Goal: Task Accomplishment & Management: Manage account settings

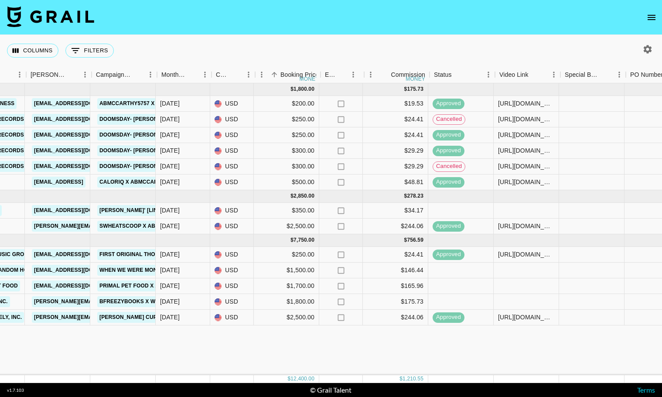
scroll to position [0, 329]
click at [458, 286] on div at bounding box center [462, 286] width 65 height 16
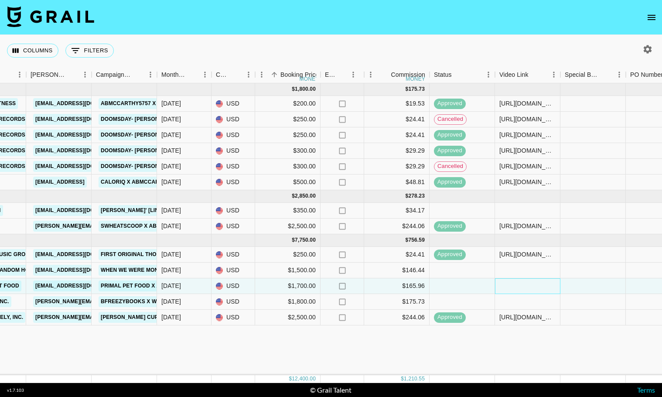
click at [533, 288] on div at bounding box center [527, 286] width 65 height 16
type input "[URL][DOMAIN_NAME]"
click at [588, 350] on div "[DATE] ( 6 ) $ 1,800.00 $ 175.73 reczn9rtysZ7F6mMa abmccarthy5757 [PERSON_NAME]…" at bounding box center [395, 229] width 1449 height 292
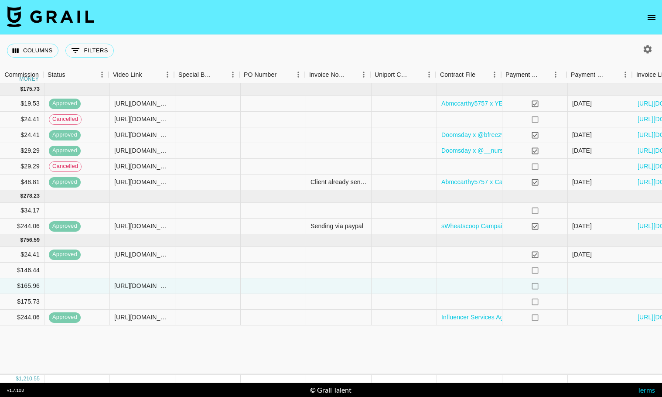
scroll to position [0, 716]
click at [536, 285] on icon "no" at bounding box center [534, 286] width 9 height 9
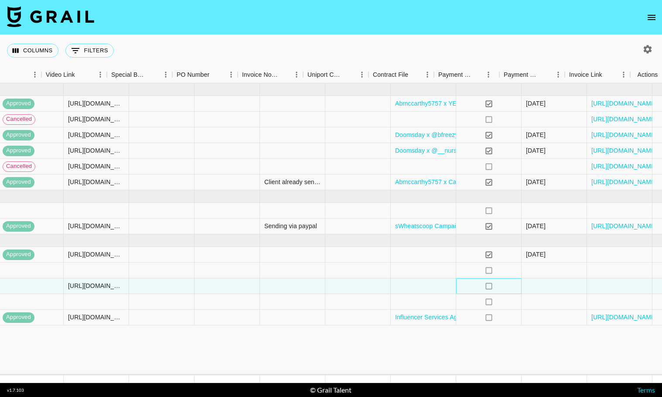
scroll to position [0, 786]
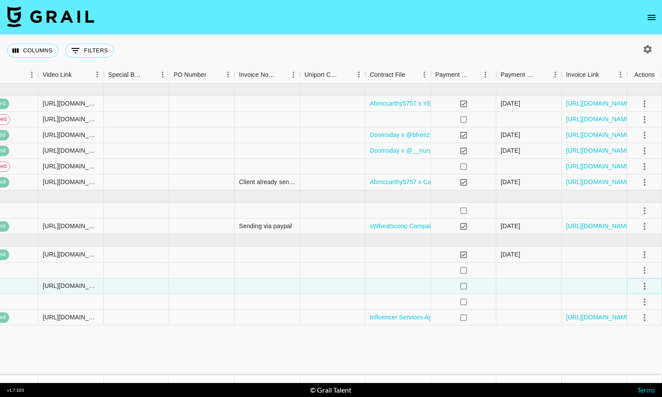
click at [650, 284] on icon "select merge strategy" at bounding box center [645, 286] width 10 height 10
click at [637, 307] on li "Confirm" at bounding box center [634, 305] width 57 height 16
click at [629, 369] on div "Approve" at bounding box center [626, 368] width 27 height 10
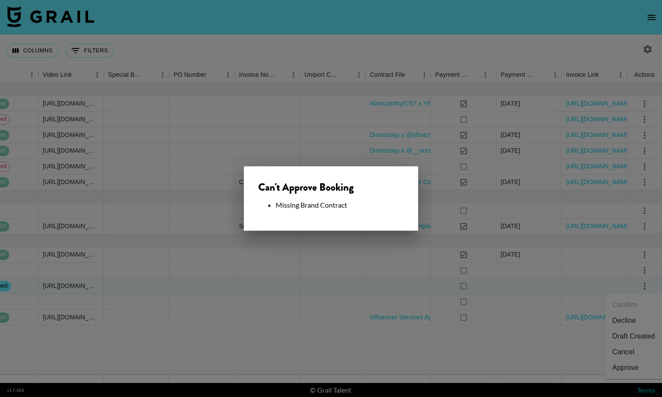
click at [455, 212] on div at bounding box center [331, 198] width 662 height 397
click at [455, 212] on div "no" at bounding box center [463, 211] width 65 height 16
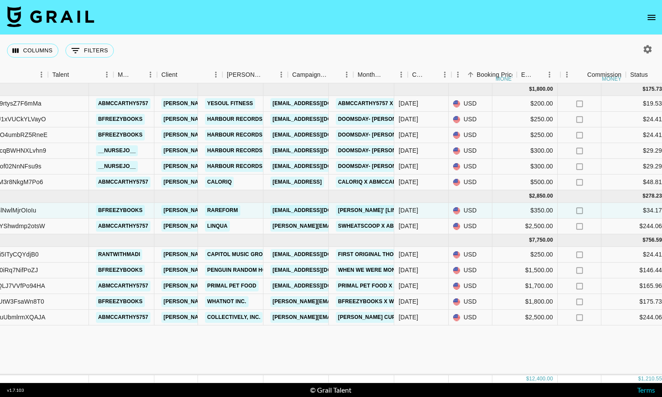
scroll to position [0, 51]
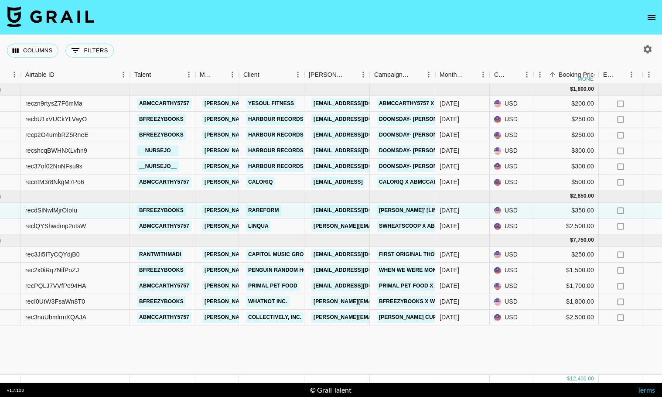
click at [298, 353] on div "[DATE] ( 6 ) $ 1,800.00 $ 175.73 reczn9rtysZ7F6mMa abmccarthy5757 [PERSON_NAME]…" at bounding box center [673, 229] width 1449 height 292
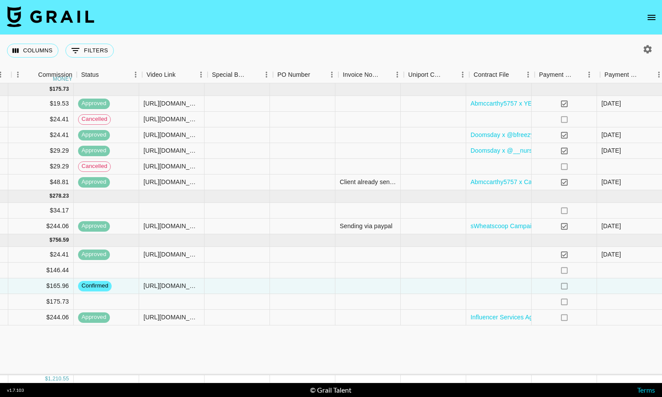
scroll to position [0, 686]
click at [480, 286] on div at bounding box center [498, 286] width 65 height 16
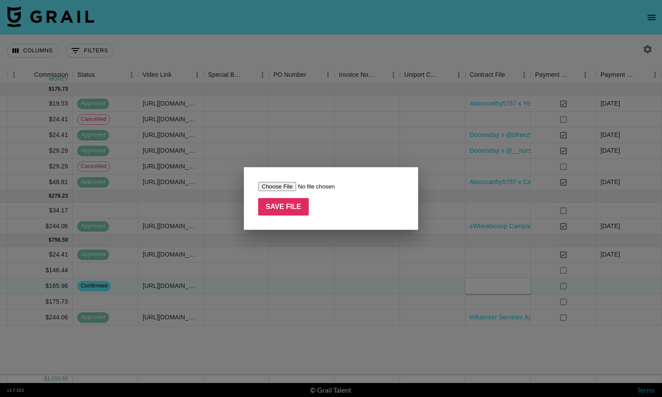
click at [281, 186] on input "file" at bounding box center [313, 186] width 110 height 9
type input "C:\fakepath\activationOverview (1).pdf"
click at [279, 204] on input "Save File" at bounding box center [283, 206] width 51 height 17
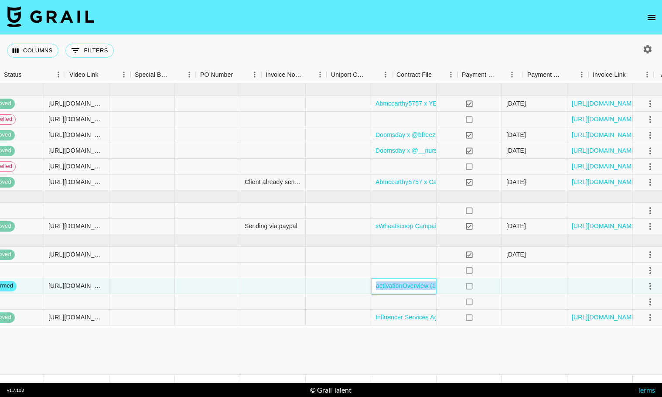
scroll to position [0, 786]
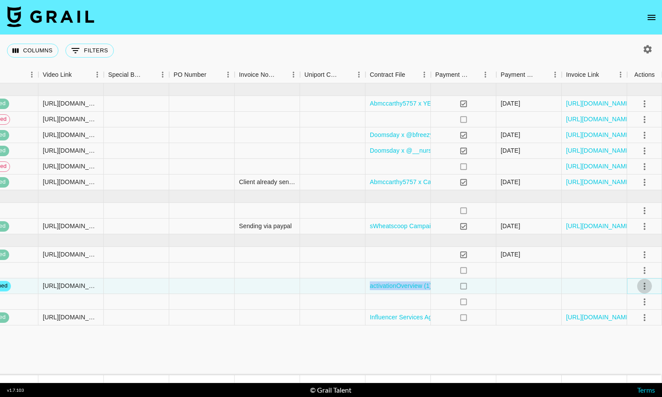
click at [646, 288] on icon "select merge strategy" at bounding box center [645, 286] width 10 height 10
click at [640, 368] on li "Approve" at bounding box center [634, 368] width 57 height 16
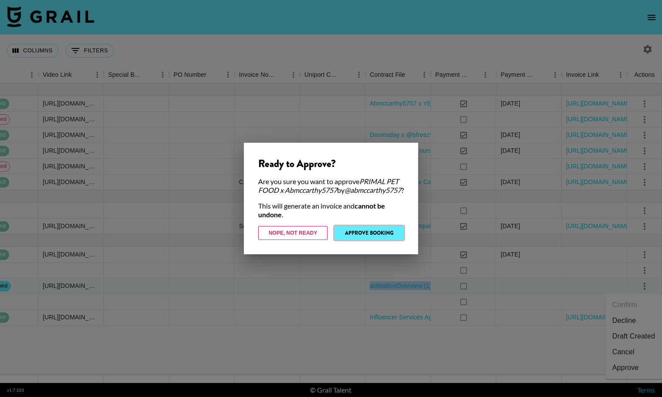
click at [365, 236] on button "Approve Booking" at bounding box center [369, 233] width 69 height 14
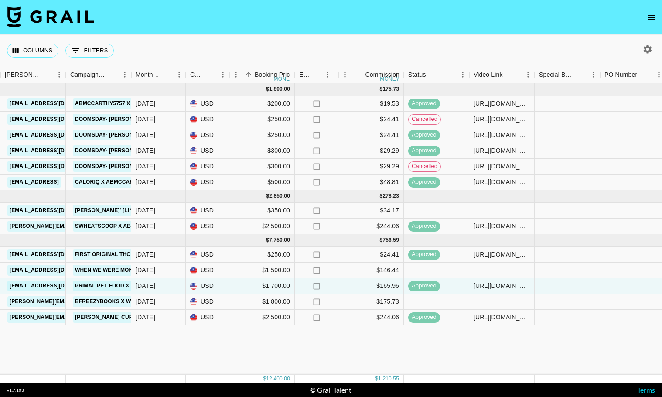
scroll to position [0, 352]
